Goal: Task Accomplishment & Management: Complete application form

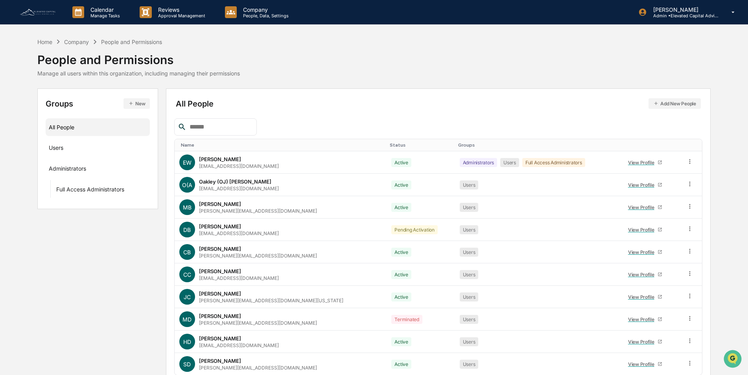
click at [46, 12] on img at bounding box center [38, 12] width 38 height 9
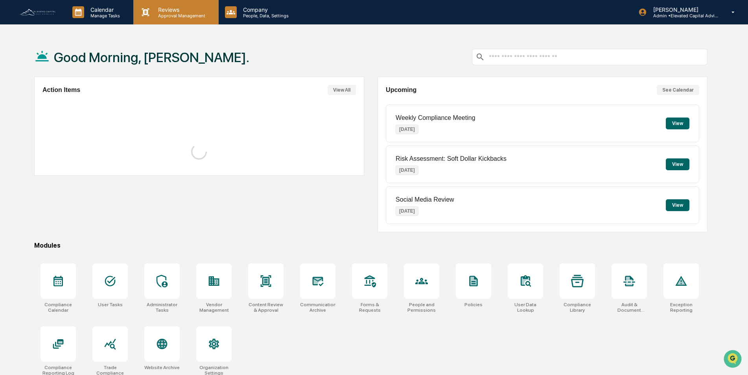
click at [171, 13] on p "Approval Management" at bounding box center [180, 16] width 57 height 6
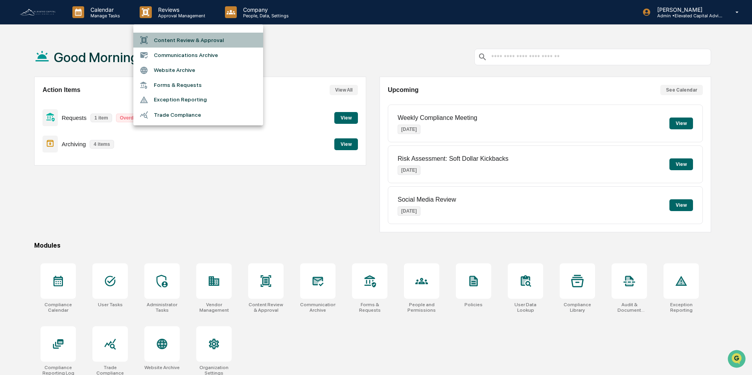
click at [184, 40] on li "Content Review & Approval" at bounding box center [198, 40] width 130 height 15
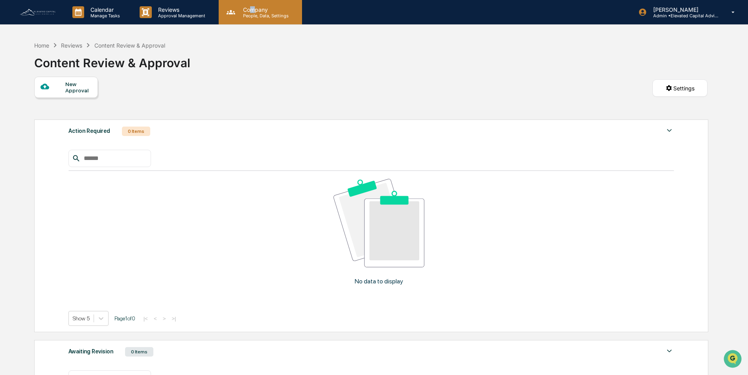
click at [253, 10] on p "Company" at bounding box center [265, 9] width 56 height 7
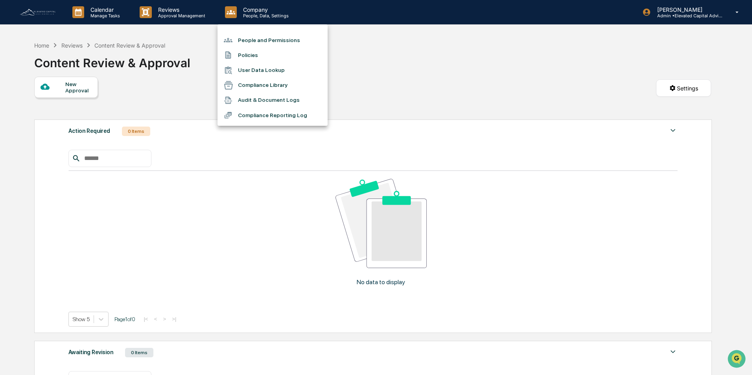
click at [494, 95] on div at bounding box center [376, 187] width 752 height 375
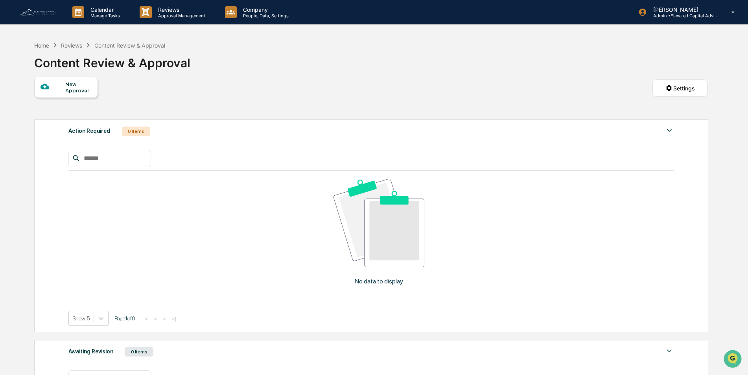
click at [67, 83] on div "New Approval" at bounding box center [78, 87] width 26 height 13
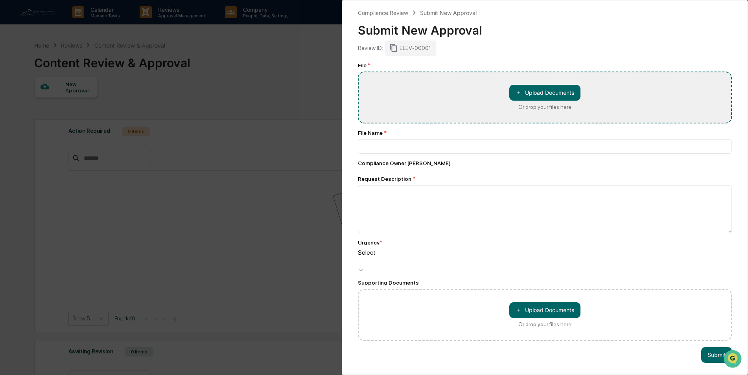
type input "**********"
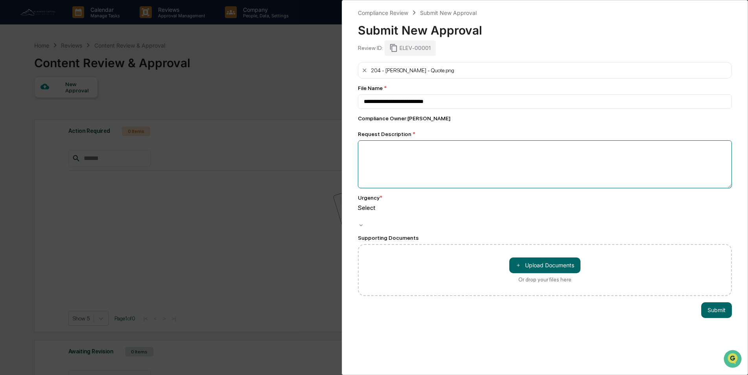
click at [447, 147] on textarea at bounding box center [545, 164] width 374 height 48
click at [423, 150] on textarea at bounding box center [545, 164] width 374 height 48
type textarea "**********"
click at [360, 214] on div at bounding box center [359, 216] width 1 height 9
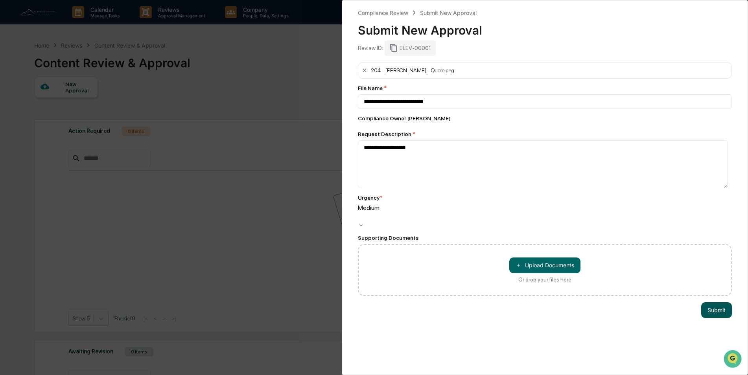
click at [714, 302] on button "Submit" at bounding box center [716, 310] width 31 height 16
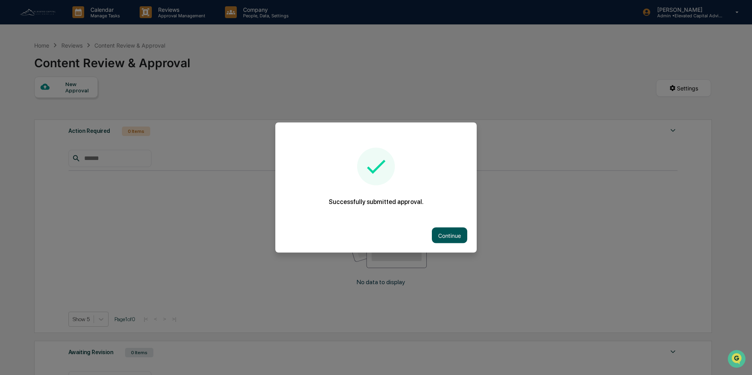
click at [448, 234] on button "Continue" at bounding box center [449, 236] width 35 height 16
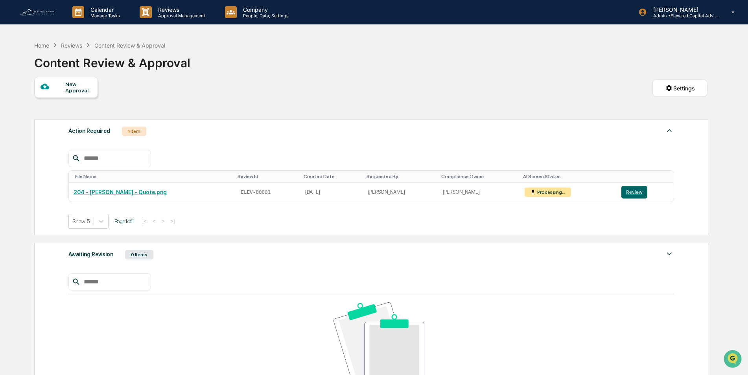
click at [70, 85] on div "New Approval" at bounding box center [78, 87] width 26 height 13
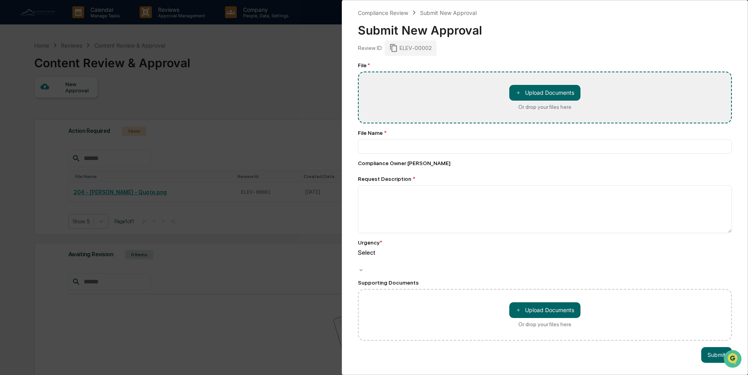
type input "**********"
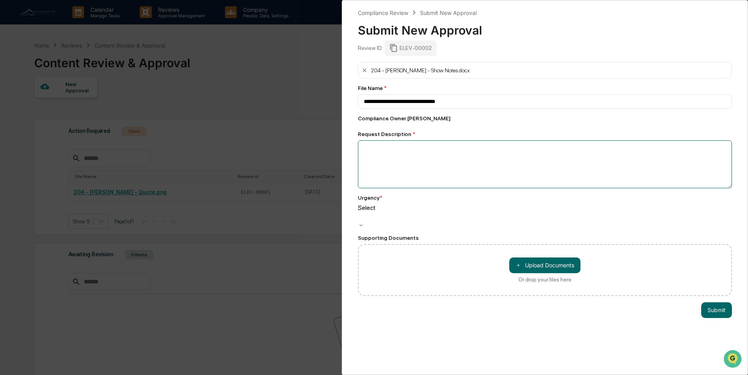
click at [441, 151] on textarea at bounding box center [545, 164] width 374 height 48
click at [405, 149] on textarea at bounding box center [545, 164] width 374 height 48
click at [364, 149] on textarea "**********" at bounding box center [543, 164] width 370 height 48
drag, startPoint x: 535, startPoint y: 149, endPoint x: 494, endPoint y: 150, distance: 41.3
click at [494, 150] on textarea "**********" at bounding box center [543, 164] width 370 height 48
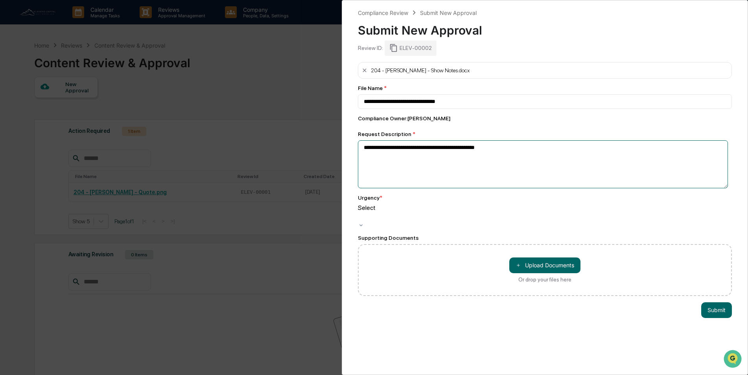
type textarea "**********"
click at [360, 212] on div at bounding box center [359, 216] width 1 height 9
click at [474, 103] on input "**********" at bounding box center [545, 101] width 374 height 15
drag, startPoint x: 473, startPoint y: 101, endPoint x: 348, endPoint y: 103, distance: 125.0
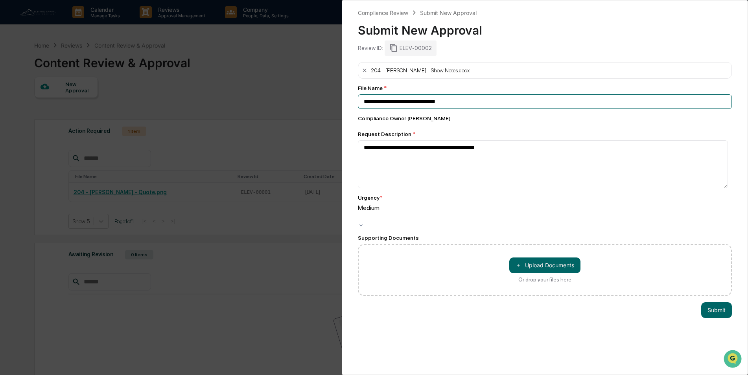
click at [348, 103] on div "**********" at bounding box center [545, 187] width 406 height 375
click at [364, 71] on icon at bounding box center [364, 70] width 4 height 4
click at [363, 71] on icon at bounding box center [364, 70] width 6 height 6
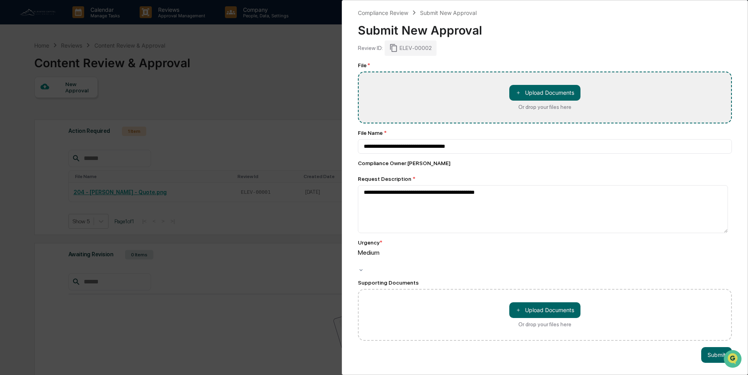
type input "**********"
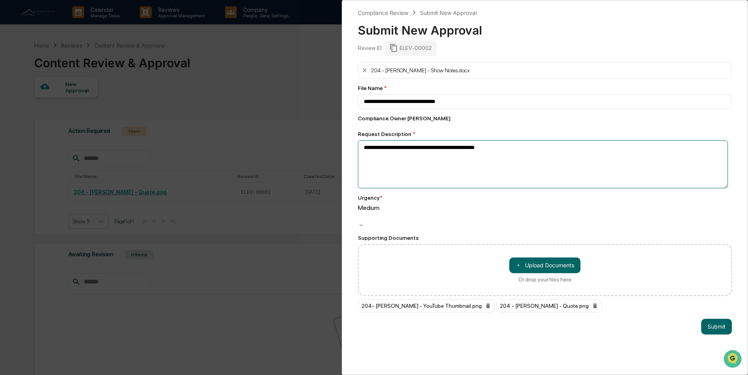
drag, startPoint x: 497, startPoint y: 144, endPoint x: 357, endPoint y: 154, distance: 140.3
click at [357, 154] on div "**********" at bounding box center [545, 187] width 406 height 375
type textarea "**********"
click at [710, 319] on button "Submit" at bounding box center [716, 327] width 31 height 16
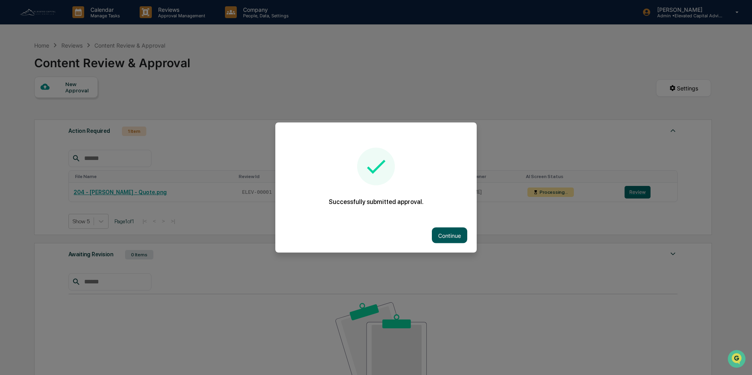
click at [455, 236] on button "Continue" at bounding box center [449, 236] width 35 height 16
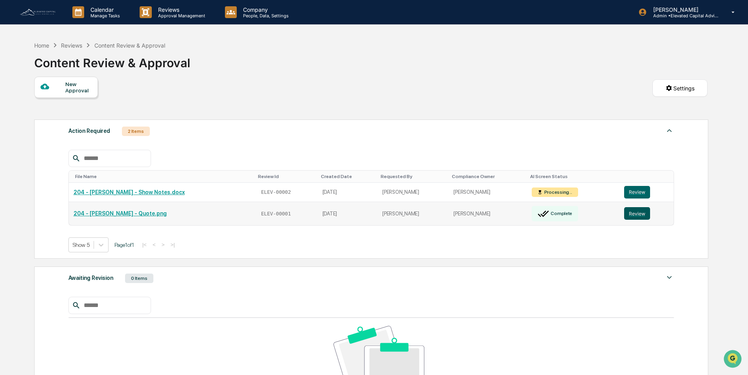
click at [631, 210] on button "Review" at bounding box center [637, 213] width 26 height 13
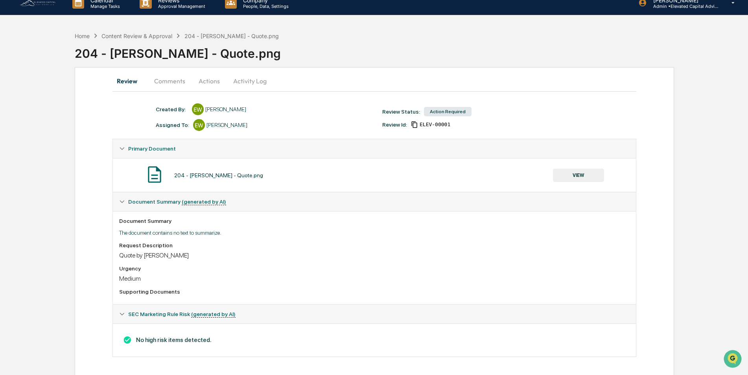
scroll to position [11, 0]
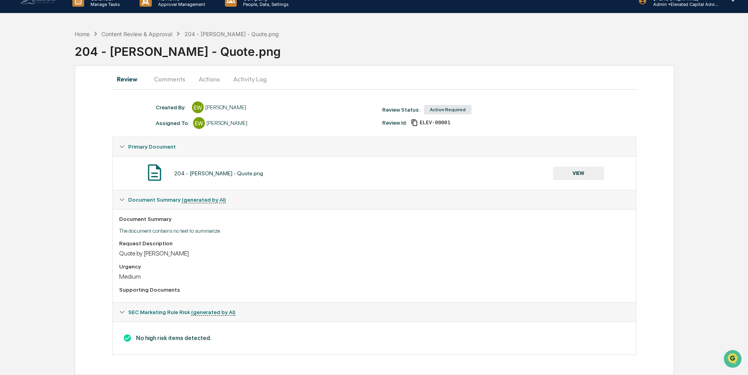
click at [208, 78] on button "Actions" at bounding box center [208, 79] width 35 height 19
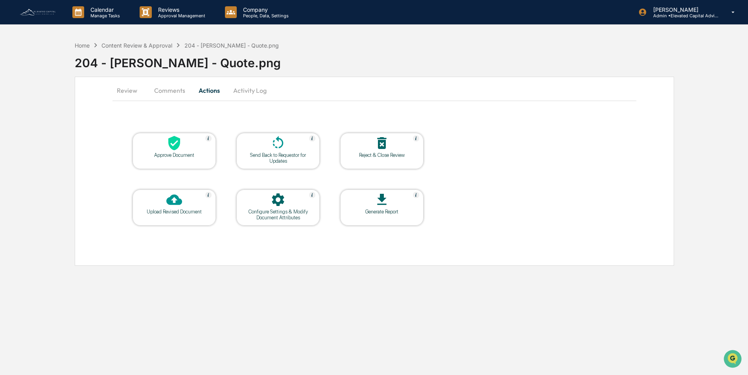
scroll to position [0, 0]
click at [177, 148] on icon at bounding box center [175, 143] width 12 height 15
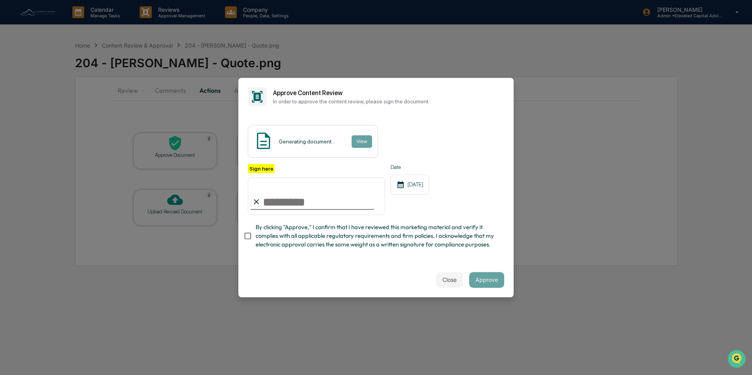
click at [318, 204] on input "Sign here" at bounding box center [316, 196] width 137 height 38
type input "**********"
click at [492, 283] on button "Approve" at bounding box center [486, 280] width 35 height 16
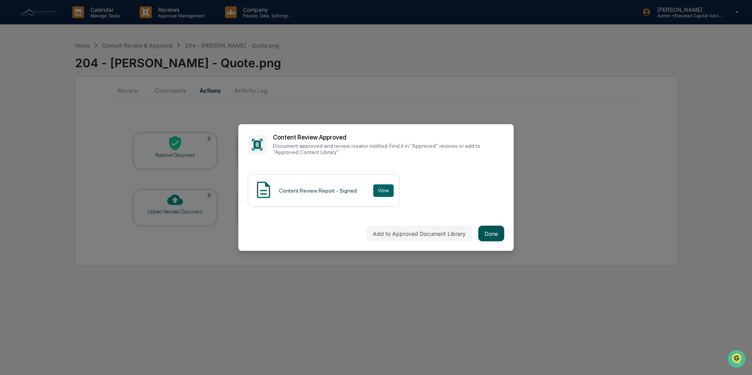
click at [489, 231] on button "Done" at bounding box center [491, 234] width 26 height 16
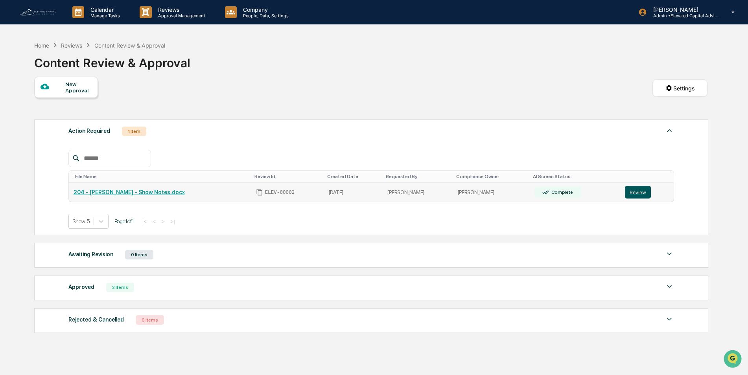
click at [634, 193] on button "Review" at bounding box center [638, 192] width 26 height 13
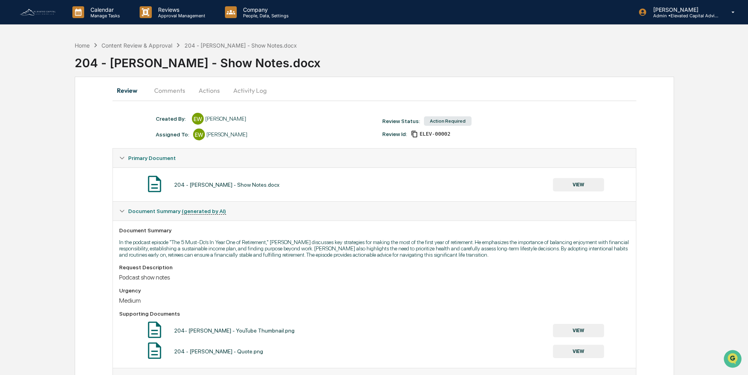
click at [172, 92] on button "Comments" at bounding box center [170, 90] width 44 height 19
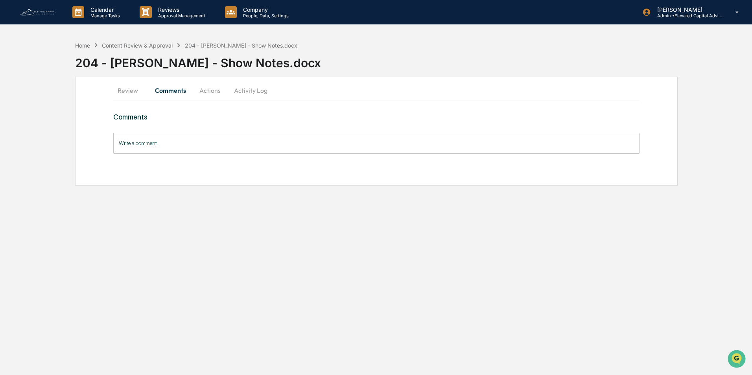
click at [211, 92] on button "Actions" at bounding box center [209, 90] width 35 height 19
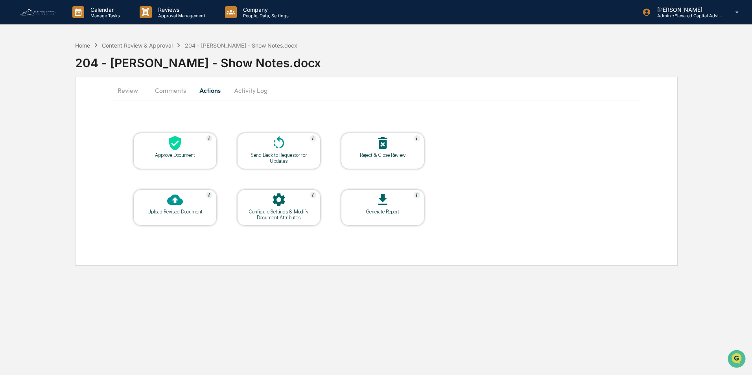
click at [173, 151] on div at bounding box center [175, 143] width 79 height 17
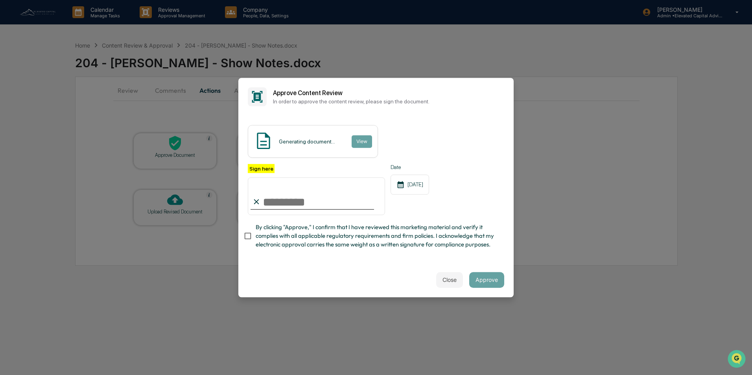
click at [298, 204] on input "Sign here" at bounding box center [316, 196] width 137 height 38
type input "**********"
click at [487, 282] on button "Approve" at bounding box center [486, 280] width 35 height 16
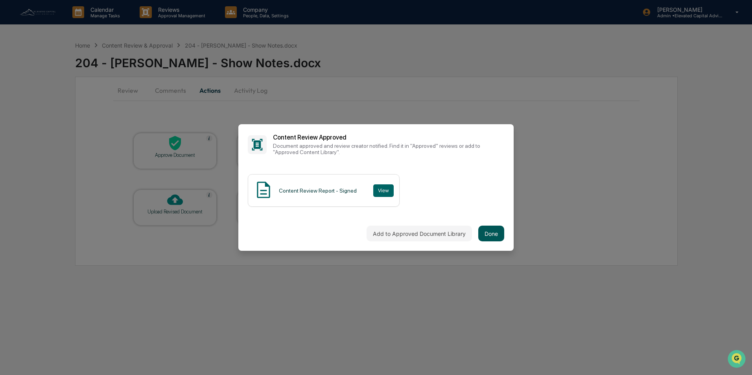
click at [491, 234] on button "Done" at bounding box center [491, 234] width 26 height 16
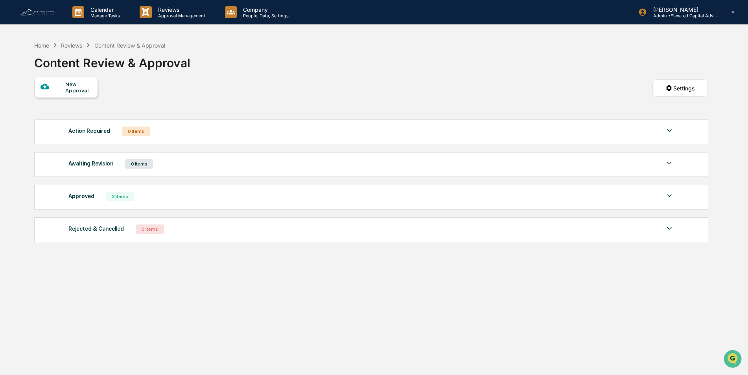
click at [72, 86] on div "New Approval" at bounding box center [78, 87] width 26 height 13
click at [72, 87] on div "New Approval" at bounding box center [78, 87] width 26 height 13
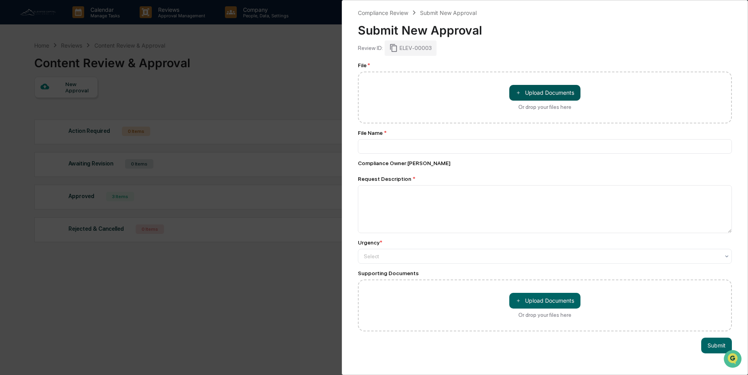
click at [367, 93] on button "＋ Upload Documents" at bounding box center [544, 93] width 71 height 16
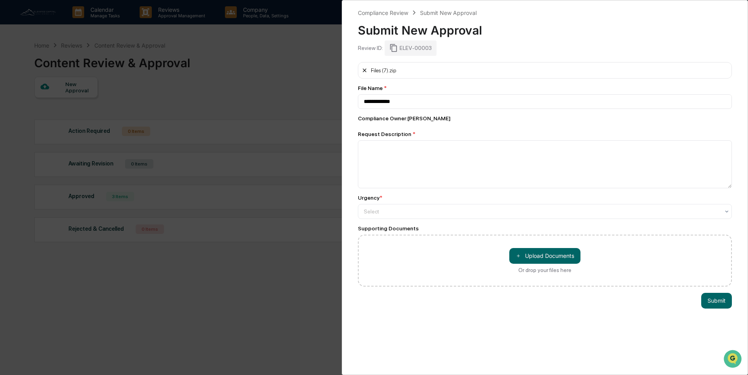
click at [363, 72] on icon at bounding box center [364, 70] width 6 height 6
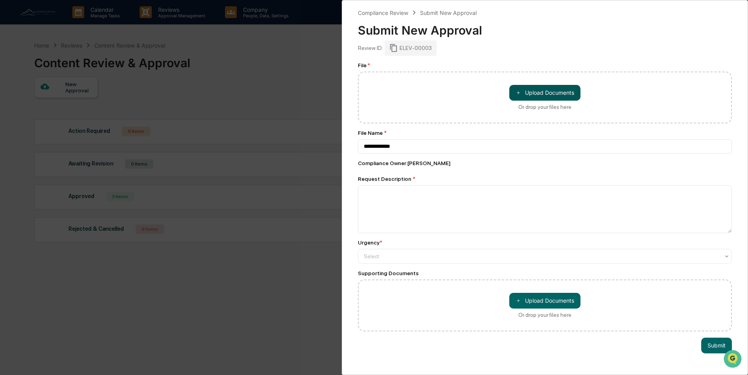
click at [367, 94] on button "＋ Upload Documents" at bounding box center [544, 93] width 71 height 16
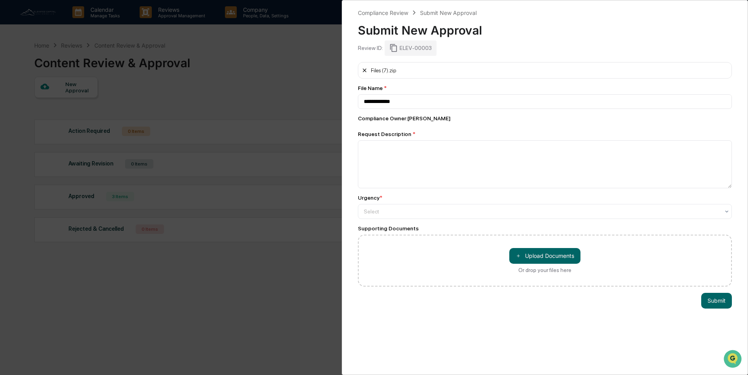
click at [364, 72] on icon at bounding box center [364, 70] width 6 height 6
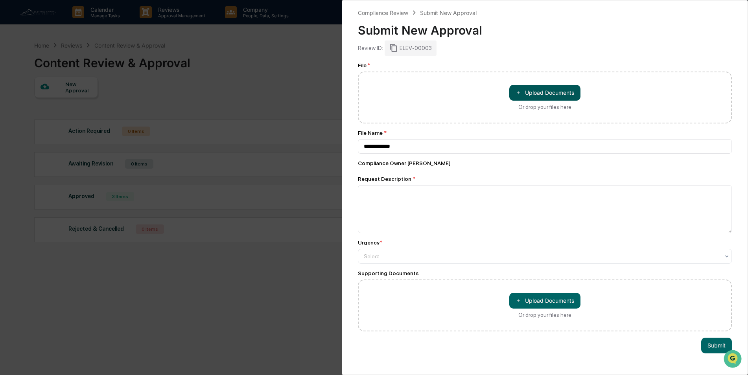
click at [367, 95] on button "＋ Upload Documents" at bounding box center [544, 93] width 71 height 16
type input "**********"
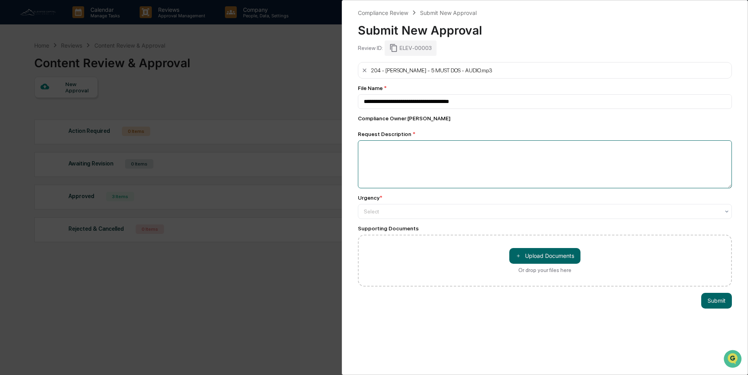
click at [367, 149] on textarea at bounding box center [545, 164] width 374 height 48
type textarea "**********"
click at [367, 169] on div at bounding box center [542, 212] width 356 height 8
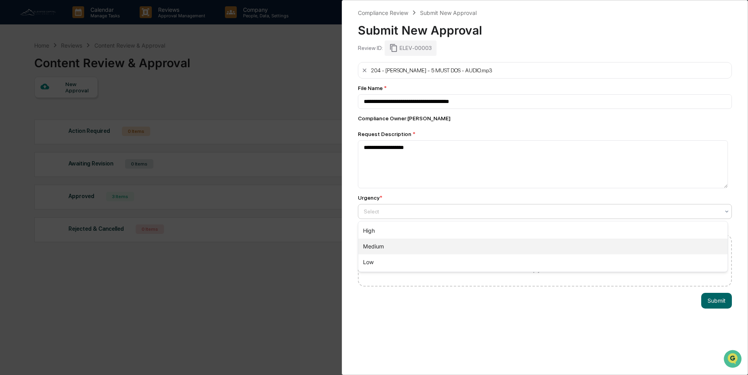
click at [367, 169] on div "Medium" at bounding box center [542, 247] width 369 height 16
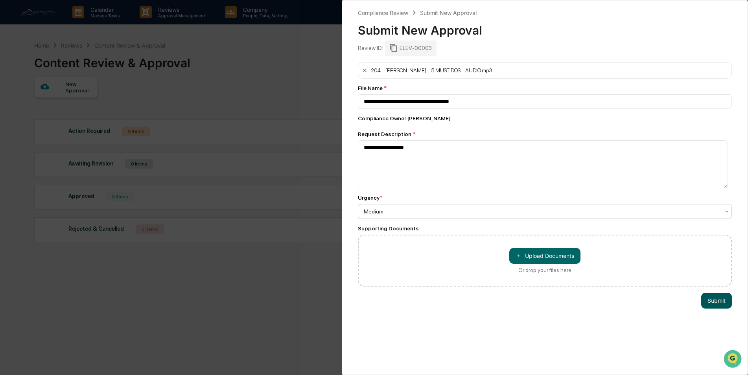
click at [367, 169] on button "Submit" at bounding box center [716, 301] width 31 height 16
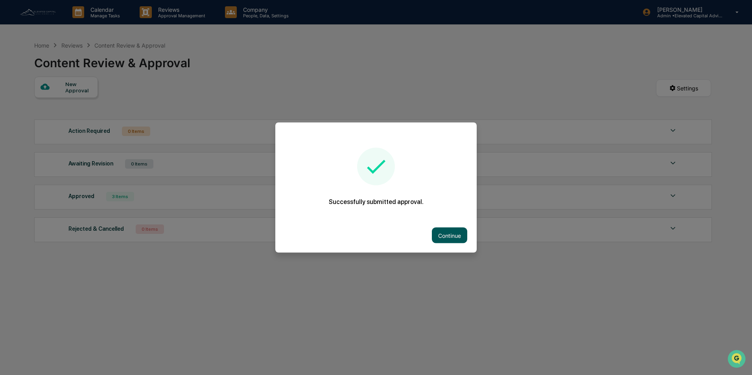
click at [367, 169] on button "Continue" at bounding box center [449, 236] width 35 height 16
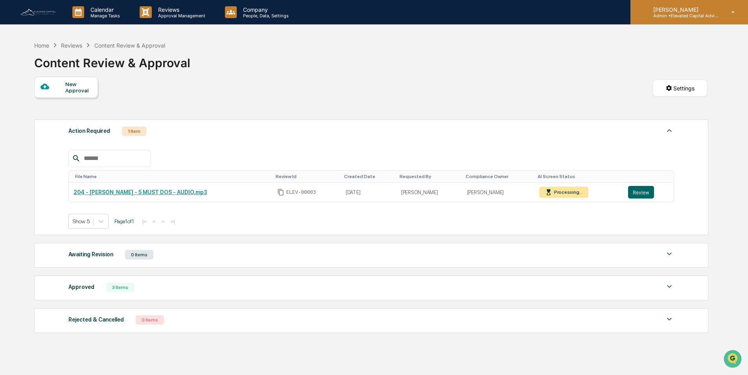
click at [367, 13] on icon at bounding box center [733, 12] width 14 height 7
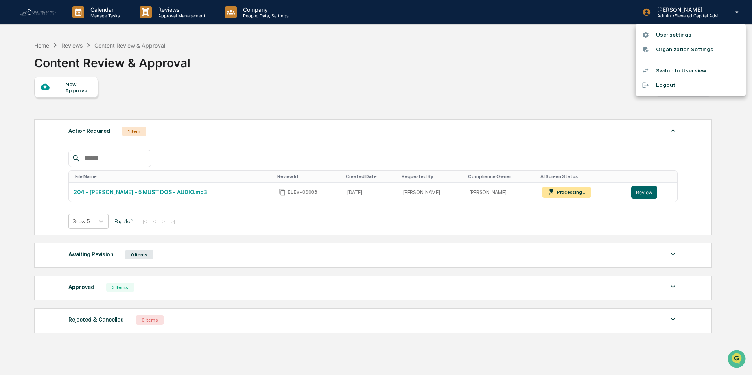
click at [367, 33] on li "User settings" at bounding box center [690, 35] width 110 height 15
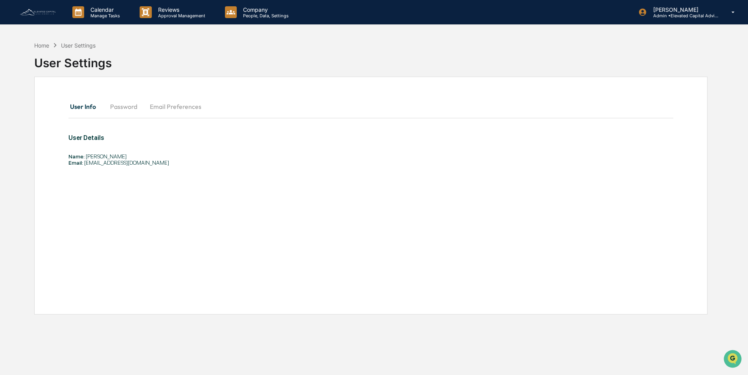
click at [41, 12] on img at bounding box center [38, 12] width 38 height 9
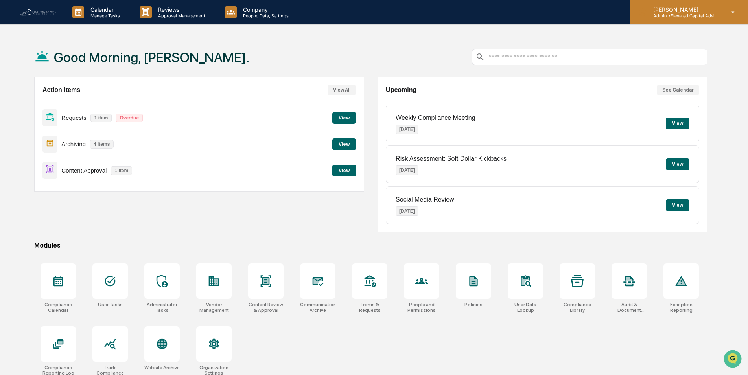
click at [367, 11] on div "Elton Wilcox Admin • Elevated Capital Advisors" at bounding box center [689, 12] width 118 height 24
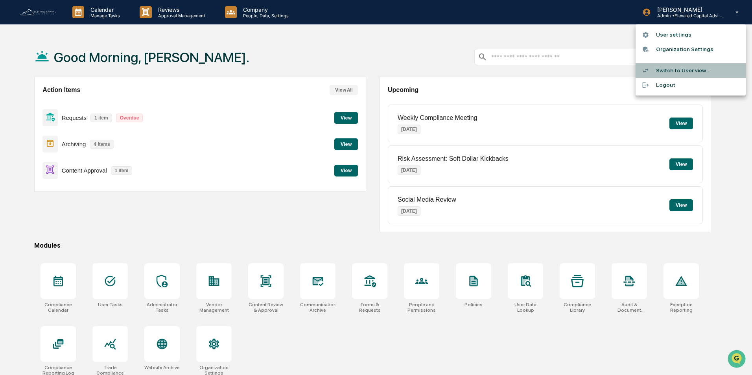
click at [367, 71] on li "Switch to User view..." at bounding box center [690, 70] width 110 height 15
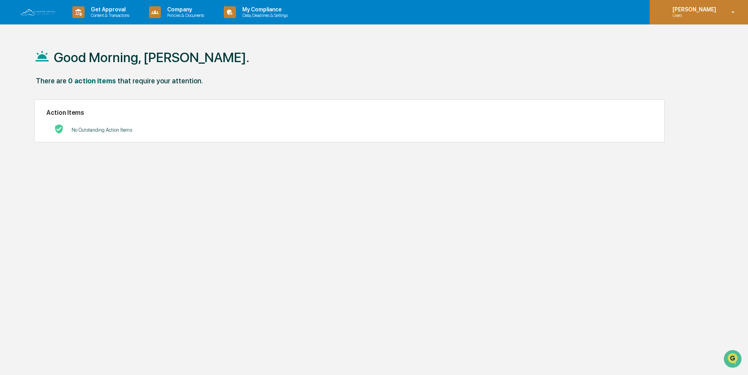
click at [367, 13] on div "Elton Wilcox Users" at bounding box center [698, 12] width 98 height 24
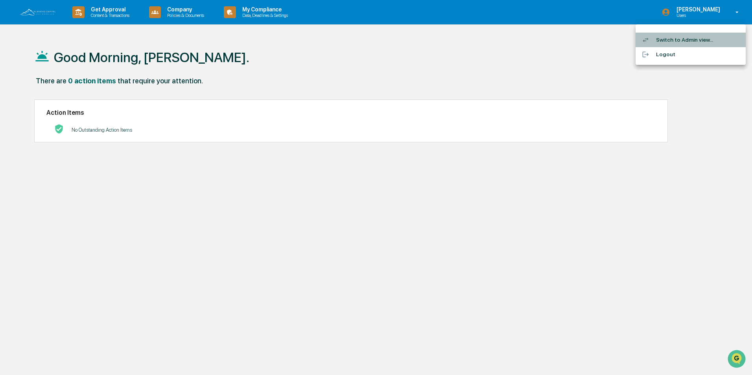
click at [367, 39] on li "Switch to Admin view..." at bounding box center [690, 40] width 110 height 15
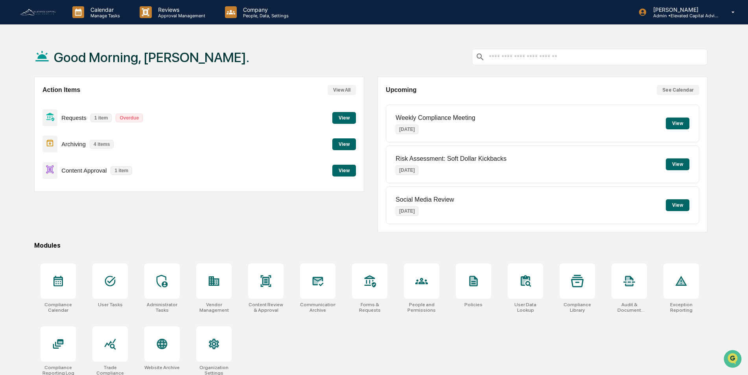
click at [345, 116] on button "View" at bounding box center [344, 118] width 24 height 12
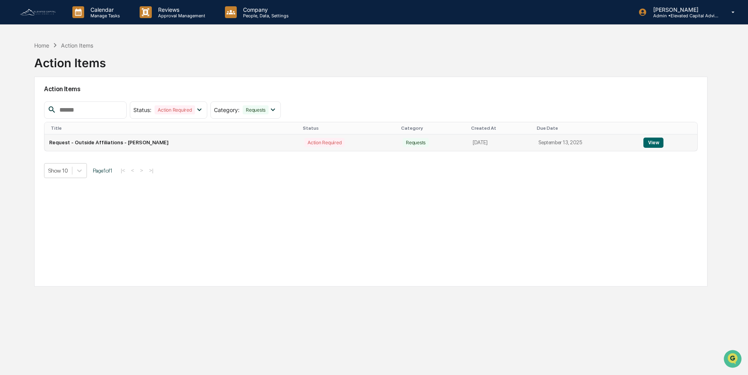
click at [367, 143] on button "View" at bounding box center [653, 143] width 20 height 10
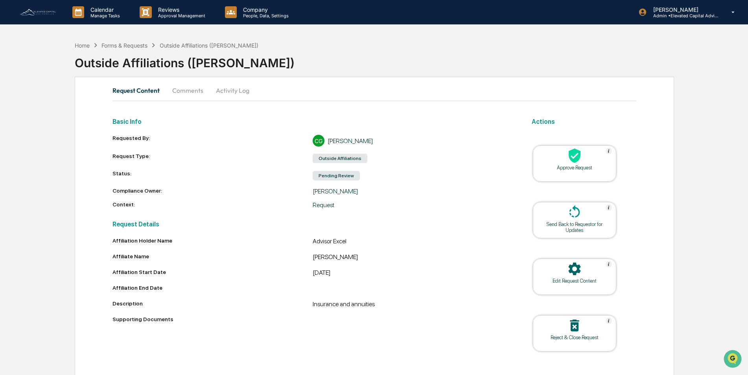
click at [367, 165] on div "Approve Request" at bounding box center [574, 168] width 71 height 6
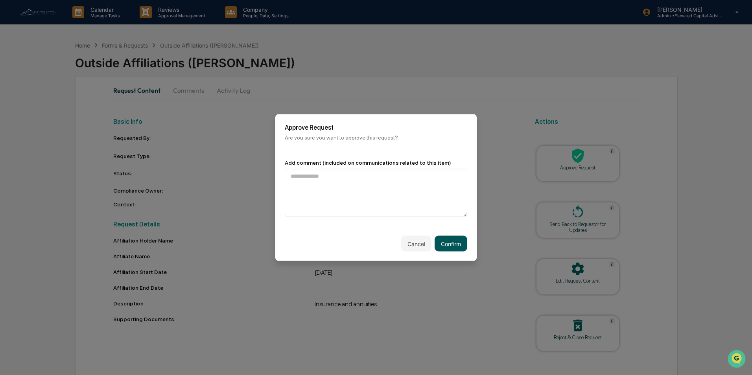
click at [367, 169] on button "Confirm" at bounding box center [450, 244] width 33 height 16
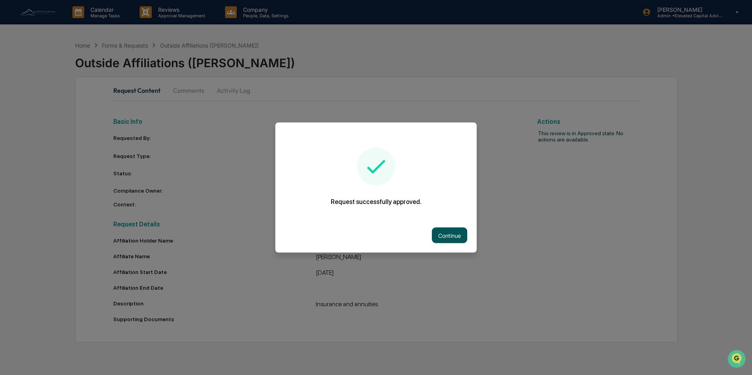
click at [367, 169] on button "Continue" at bounding box center [449, 236] width 35 height 16
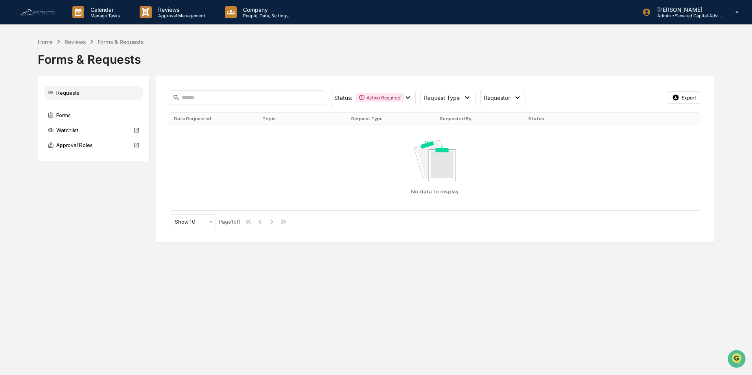
click at [33, 7] on link at bounding box center [42, 12] width 47 height 24
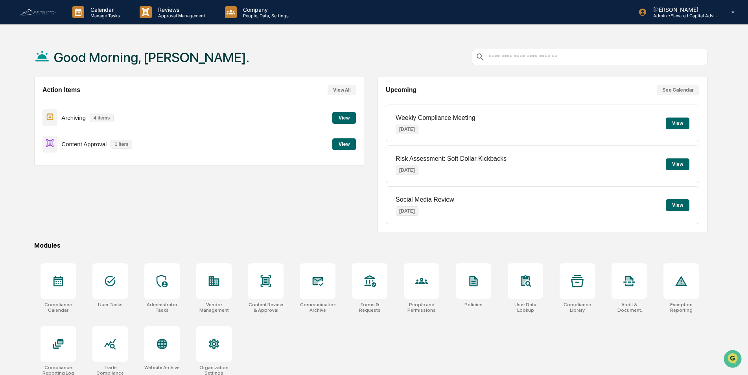
click at [345, 145] on button "View" at bounding box center [344, 144] width 24 height 12
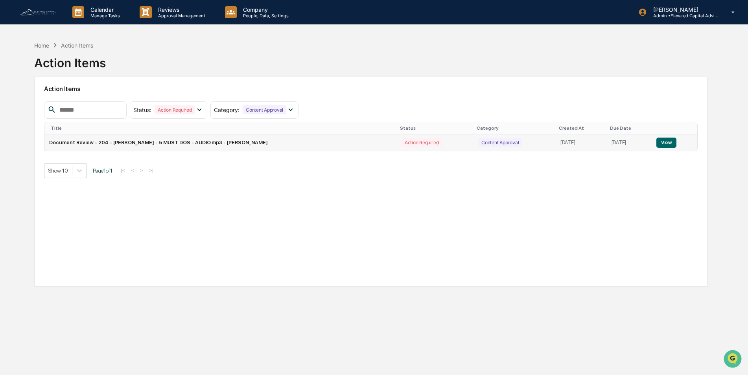
click at [367, 143] on button "View" at bounding box center [666, 143] width 20 height 10
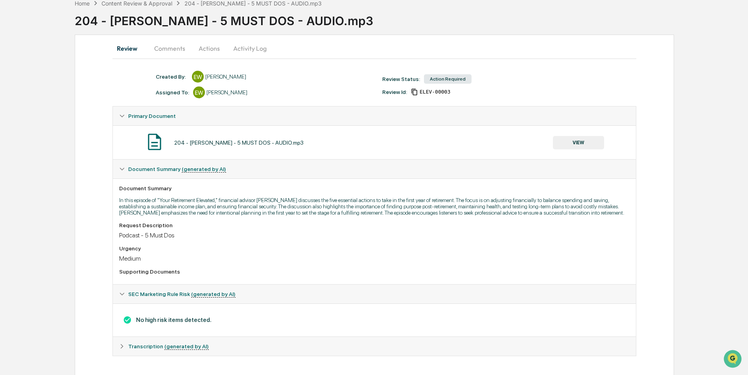
scroll to position [43, 0]
click at [122, 169] on icon at bounding box center [122, 293] width 5 height 3
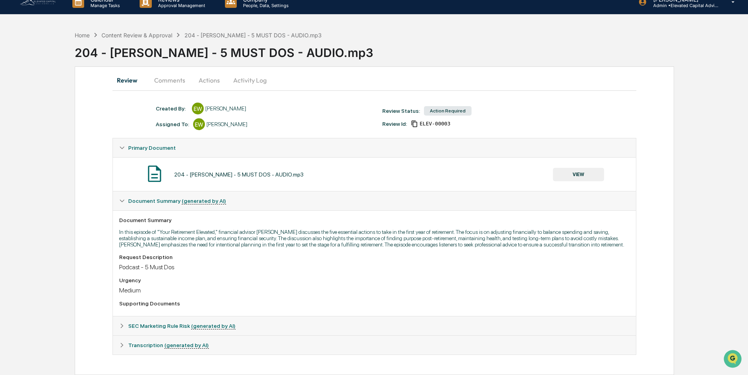
scroll to position [10, 0]
click at [119, 169] on icon at bounding box center [122, 326] width 6 height 6
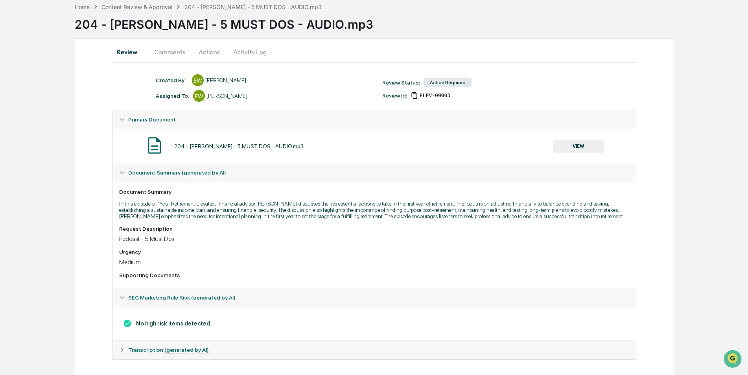
scroll to position [43, 0]
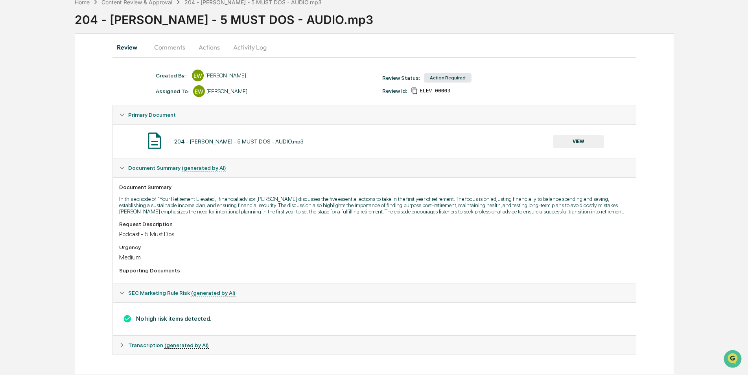
click at [123, 169] on icon at bounding box center [122, 345] width 6 height 6
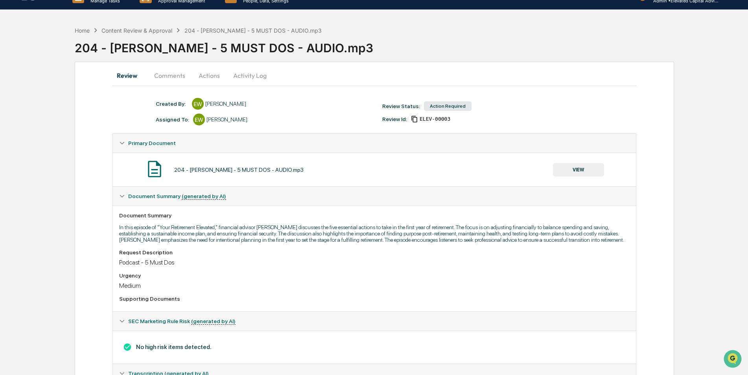
scroll to position [0, 0]
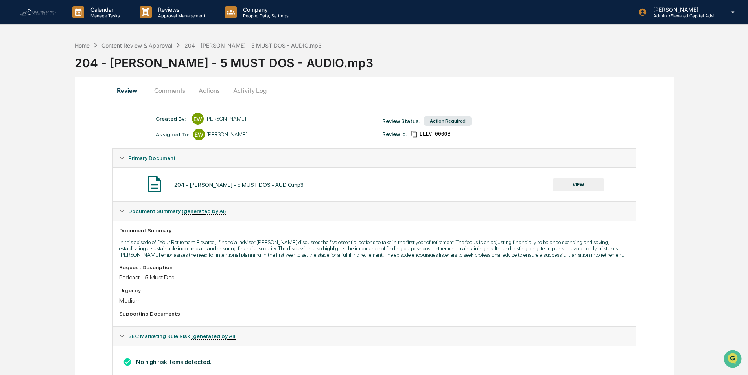
click at [210, 92] on button "Actions" at bounding box center [208, 90] width 35 height 19
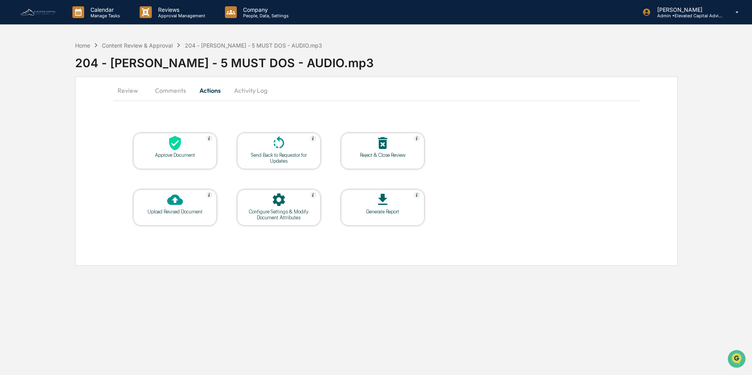
click at [182, 152] on div "Approve Document" at bounding box center [175, 155] width 71 height 6
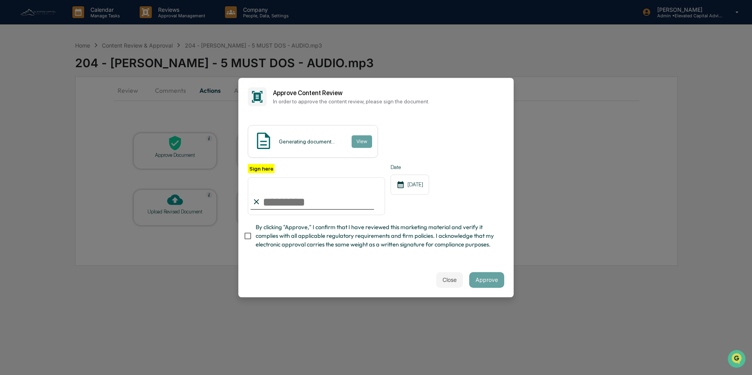
click at [298, 169] on input "Sign here" at bounding box center [316, 196] width 137 height 38
type input "**********"
click at [367, 169] on button "Approve" at bounding box center [486, 280] width 35 height 16
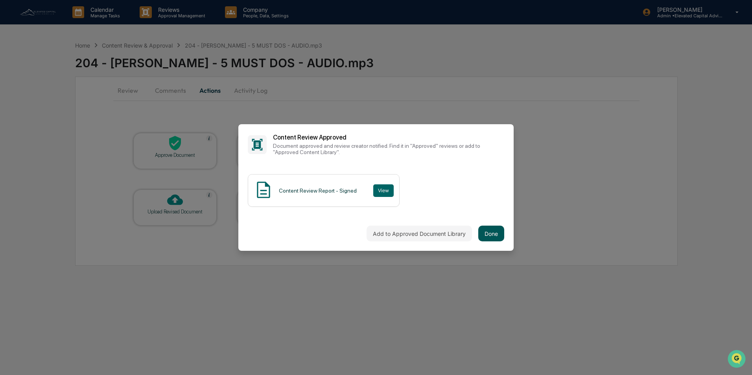
click at [367, 169] on button "Done" at bounding box center [491, 234] width 26 height 16
